Goal: Obtain resource: Download file/media

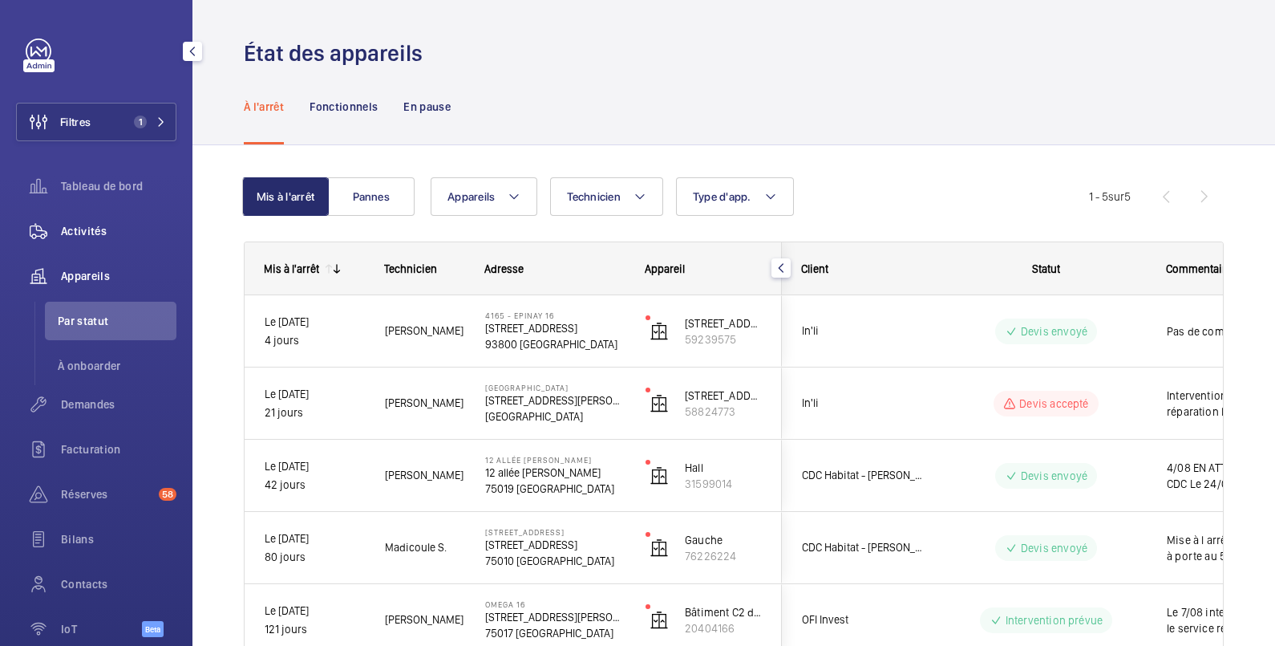
click at [74, 234] on span "Activités" at bounding box center [119, 231] width 116 height 16
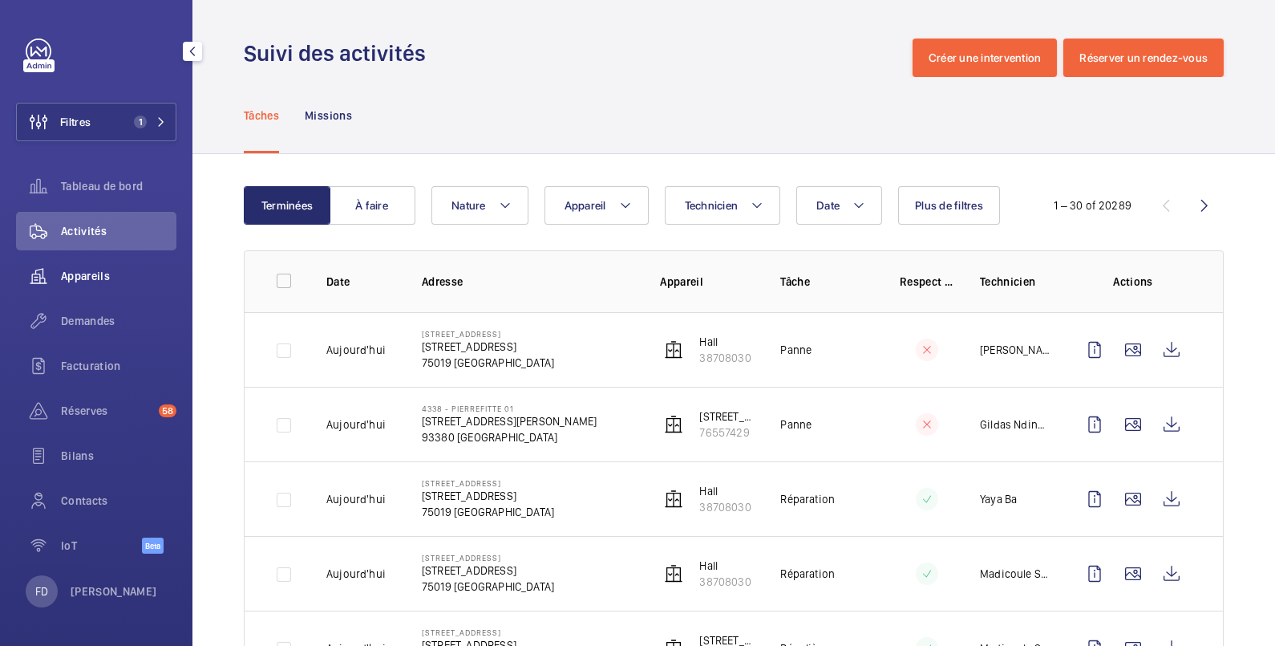
click at [107, 274] on span "Appareils" at bounding box center [119, 276] width 116 height 16
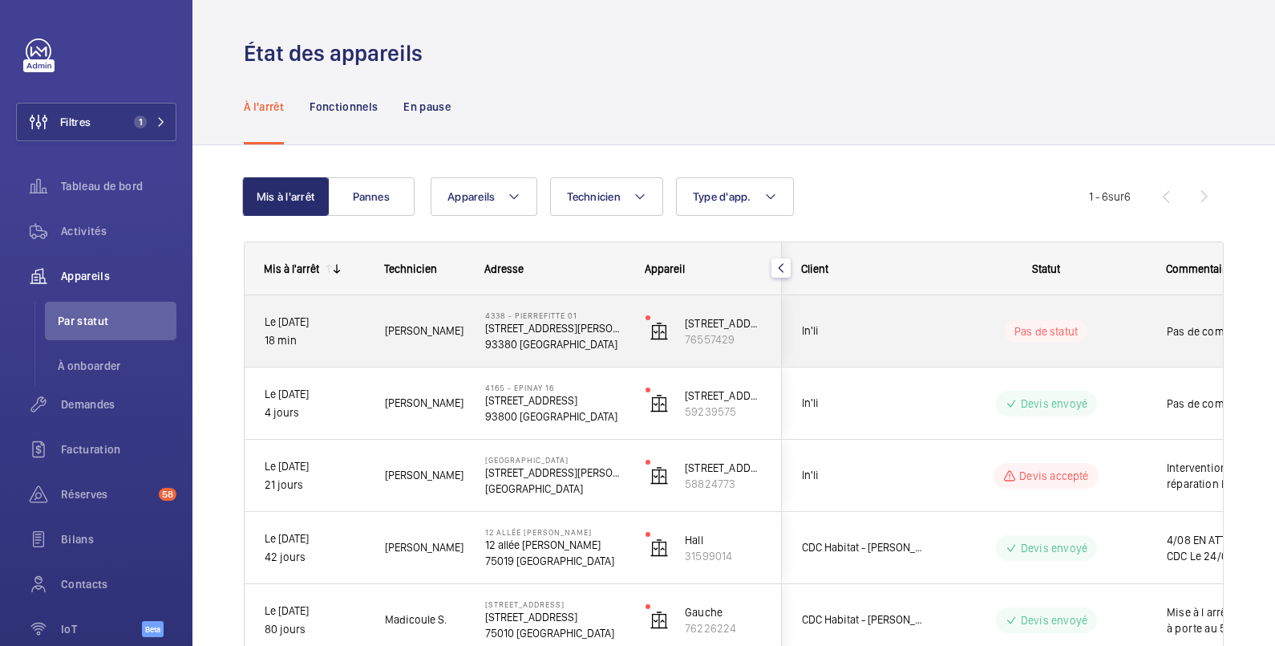
click at [1127, 324] on wm-front-pills-cell "Pas de statut" at bounding box center [1046, 331] width 200 height 22
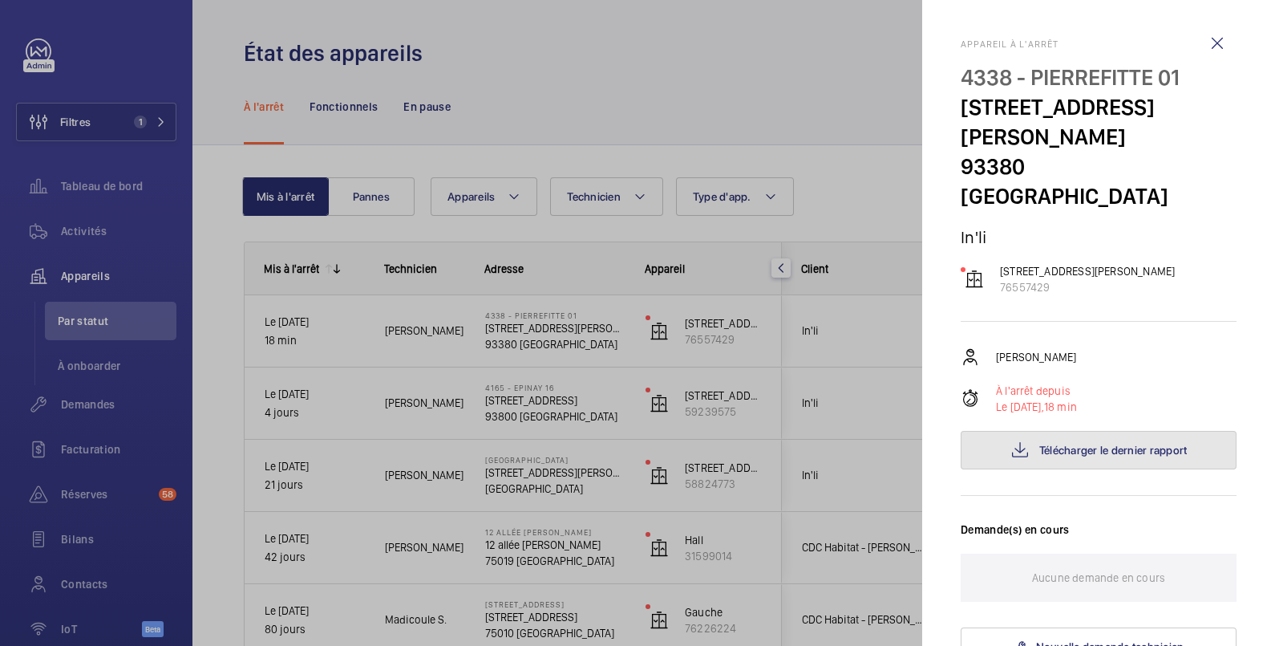
click at [1101, 451] on span "Télécharger le dernier rapport" at bounding box center [1114, 450] width 148 height 13
